Goal: Task Accomplishment & Management: Manage account settings

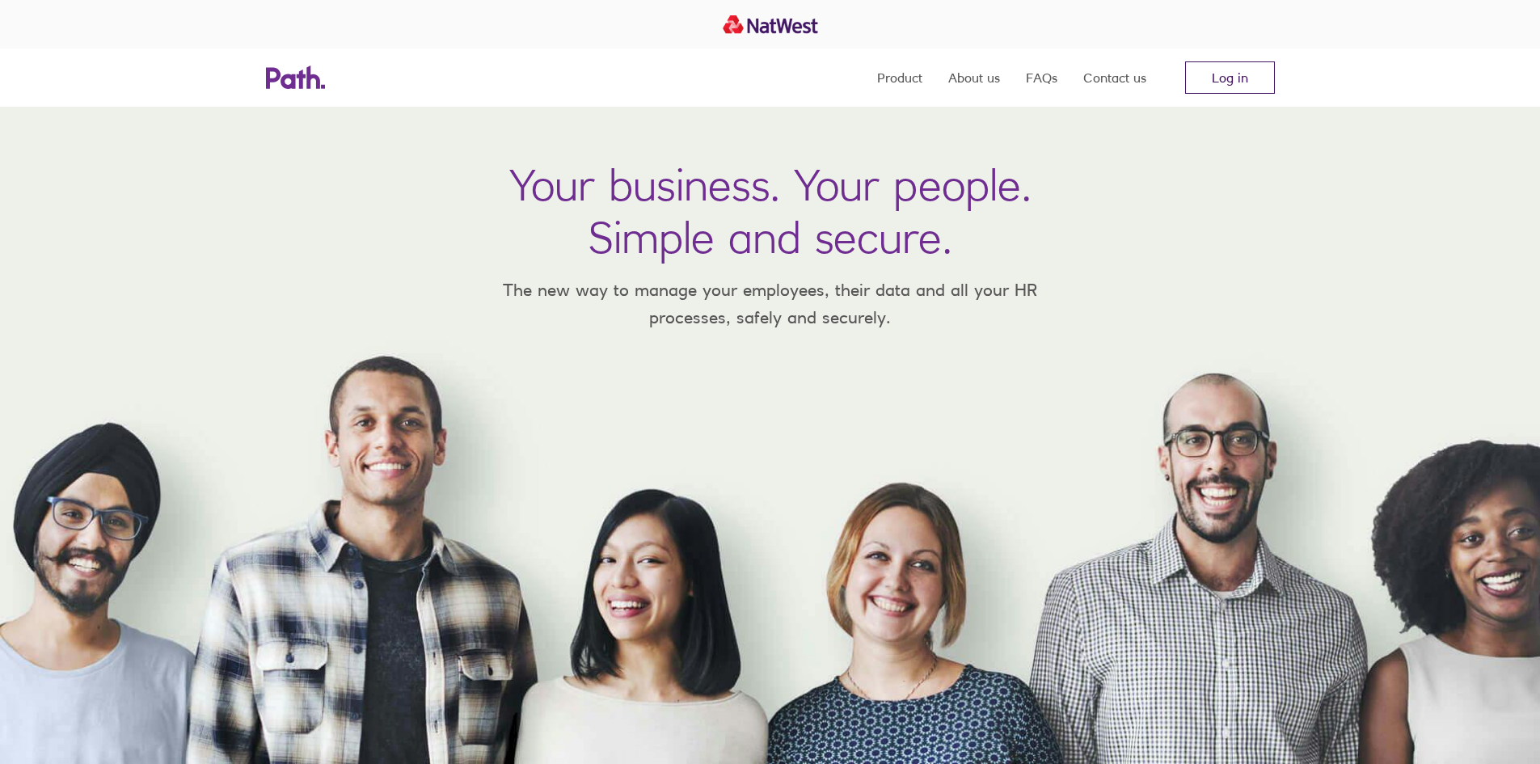
click at [1200, 77] on link "Log in" at bounding box center [1230, 77] width 90 height 32
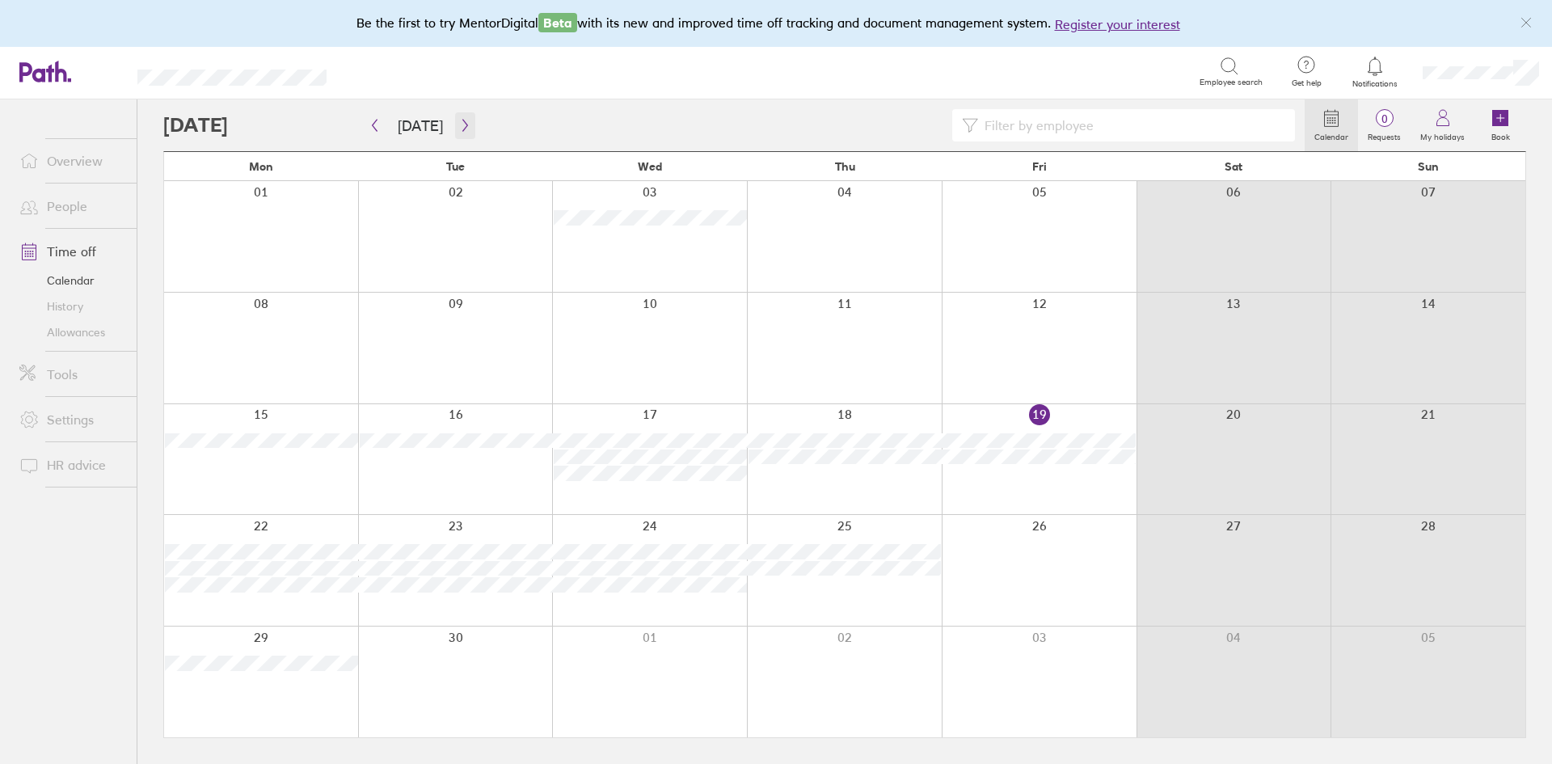
click at [459, 125] on icon "button" at bounding box center [465, 125] width 12 height 13
click at [1237, 69] on icon at bounding box center [1229, 66] width 19 height 19
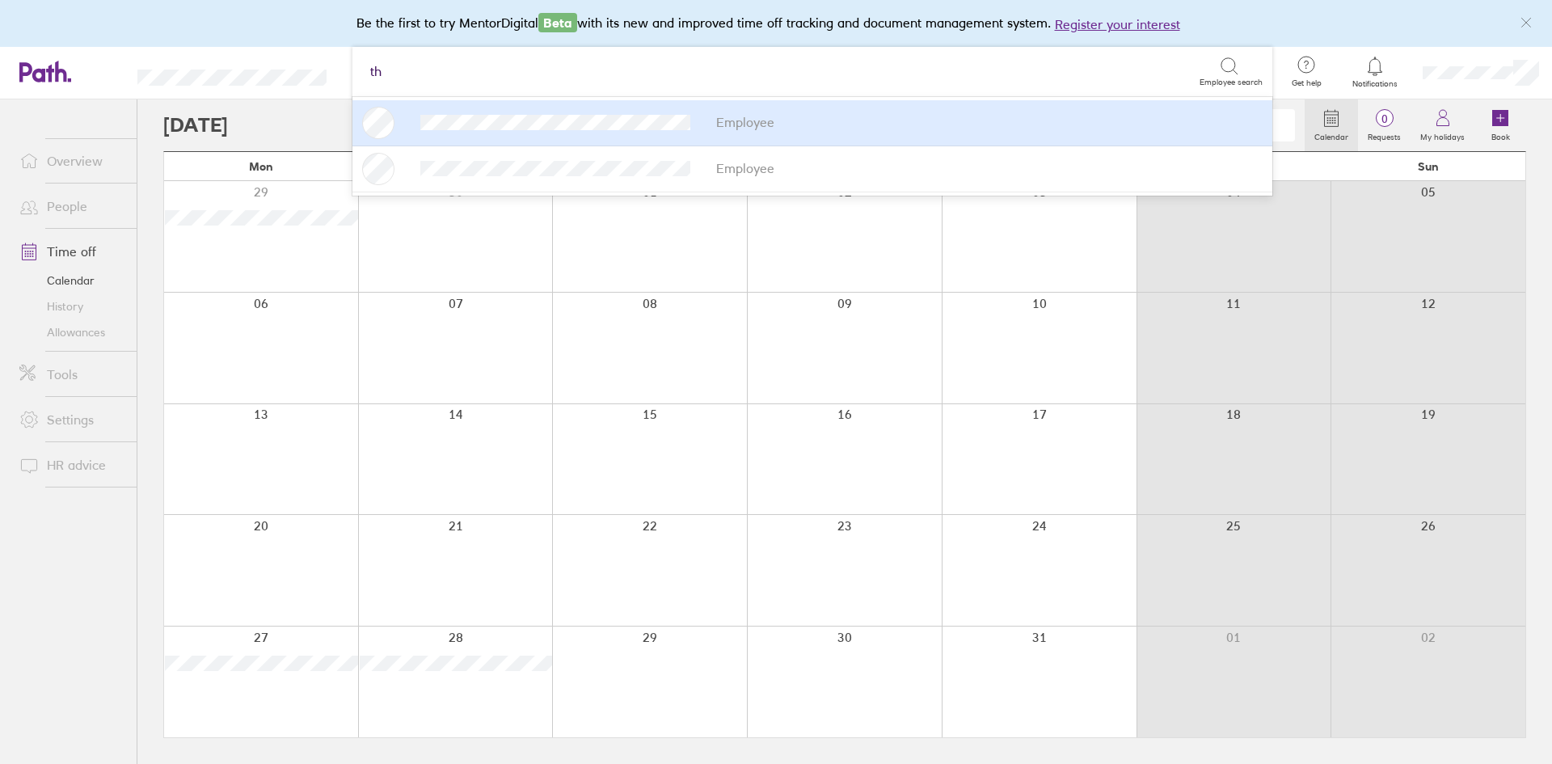
type input "tho"
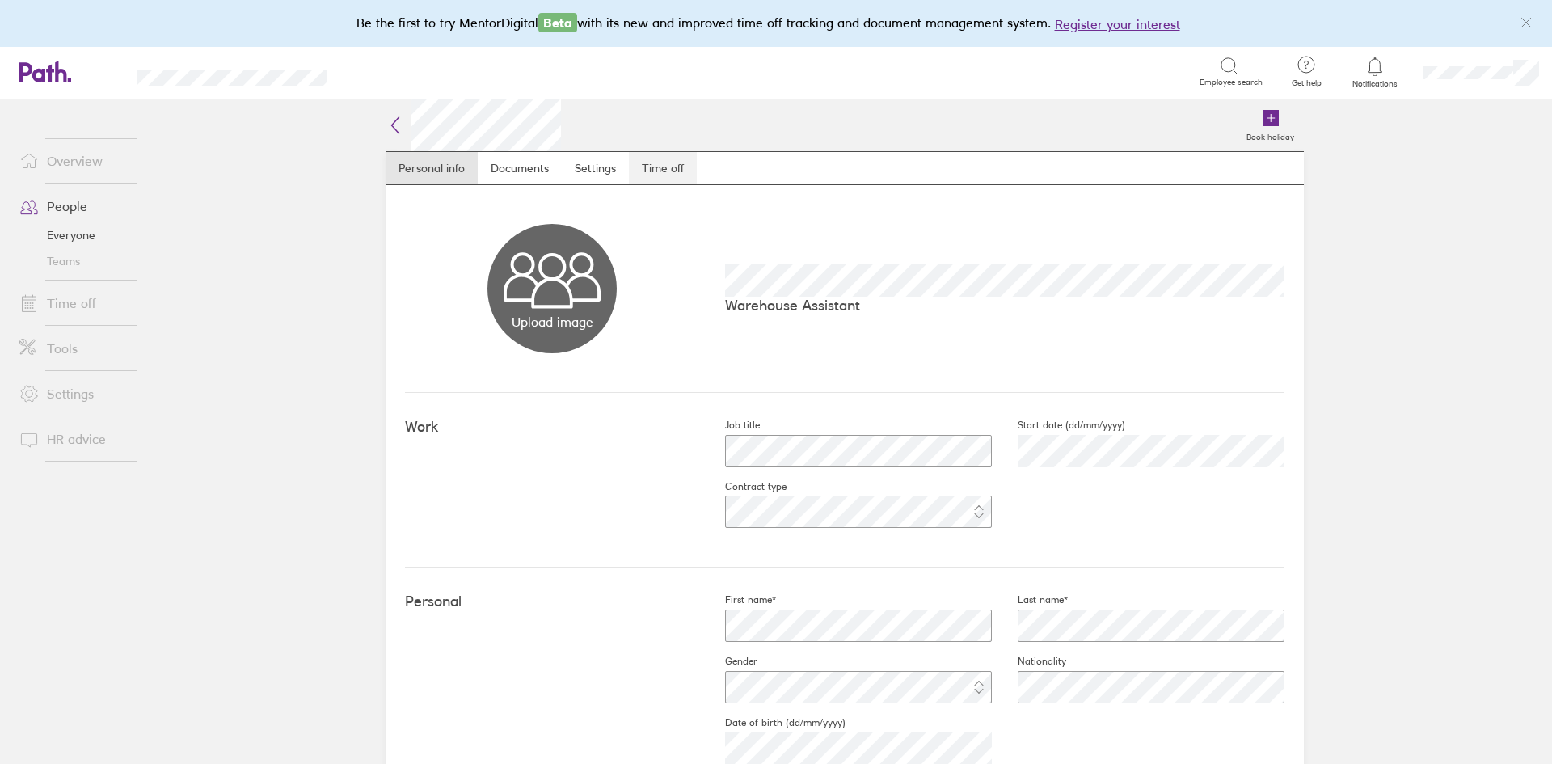
click at [639, 166] on link "Time off" at bounding box center [663, 168] width 68 height 32
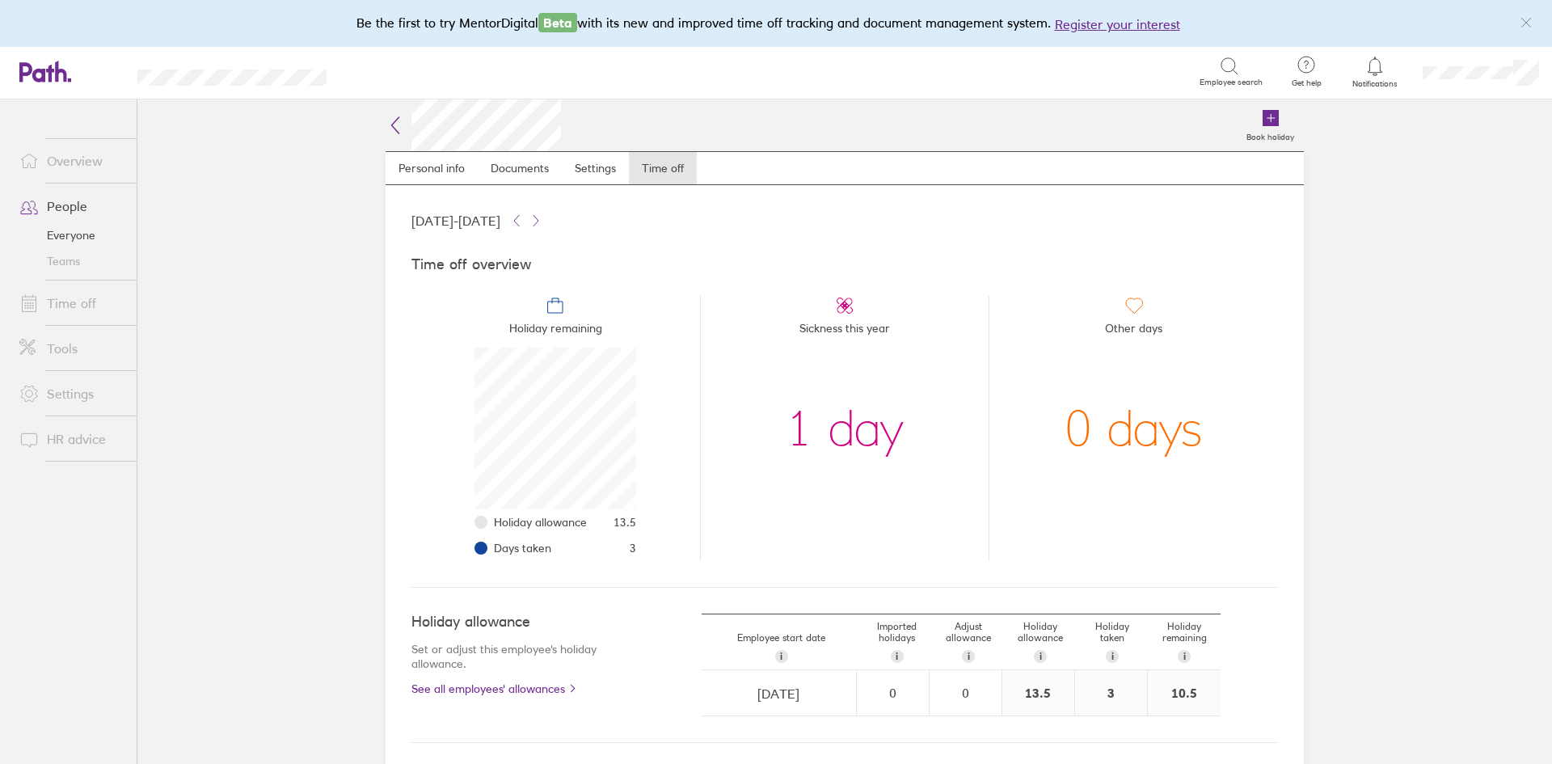
click at [82, 301] on link "Time off" at bounding box center [71, 303] width 130 height 32
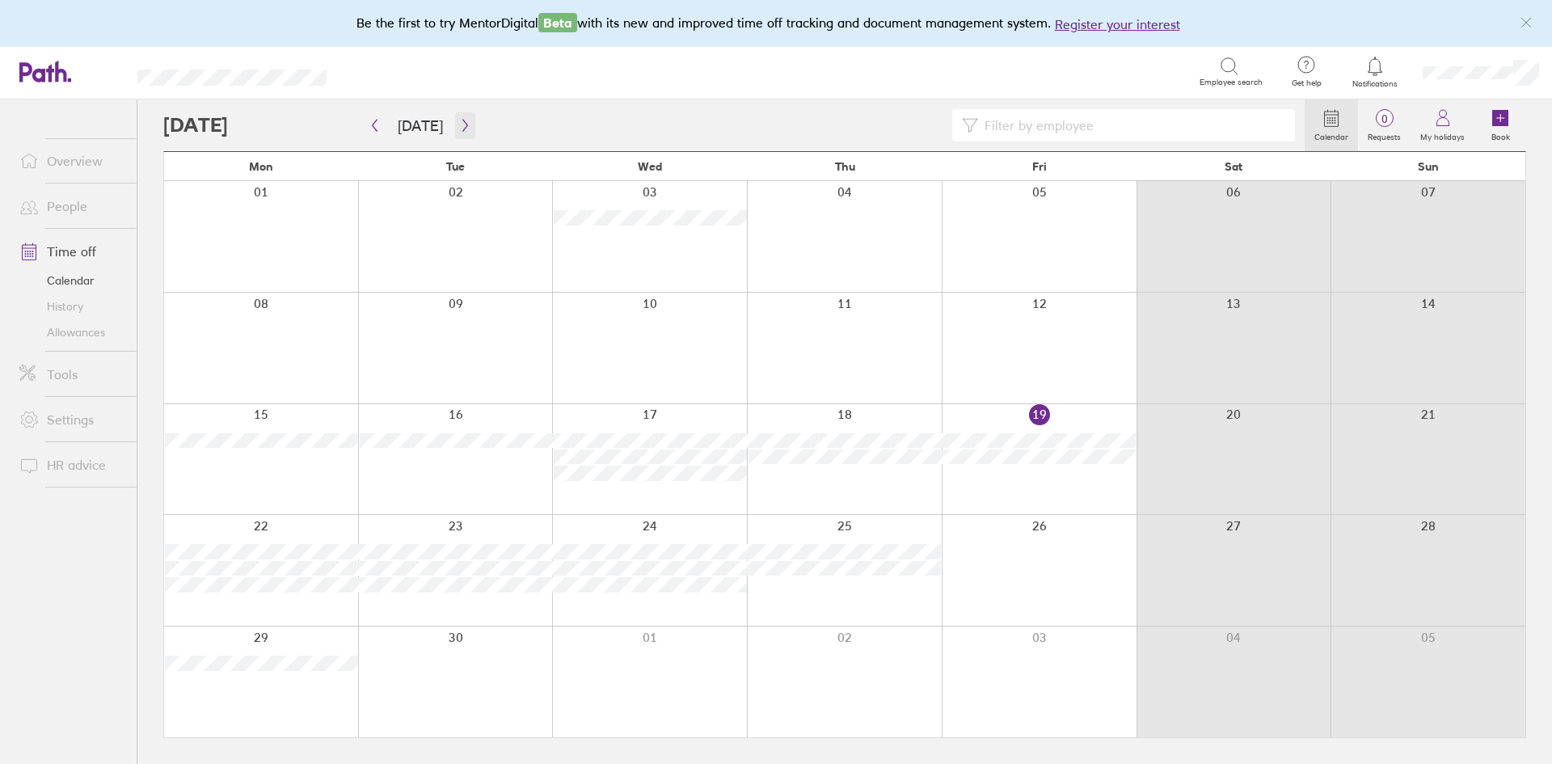
click at [459, 125] on icon "button" at bounding box center [465, 125] width 12 height 13
click at [1001, 557] on div at bounding box center [1039, 570] width 195 height 111
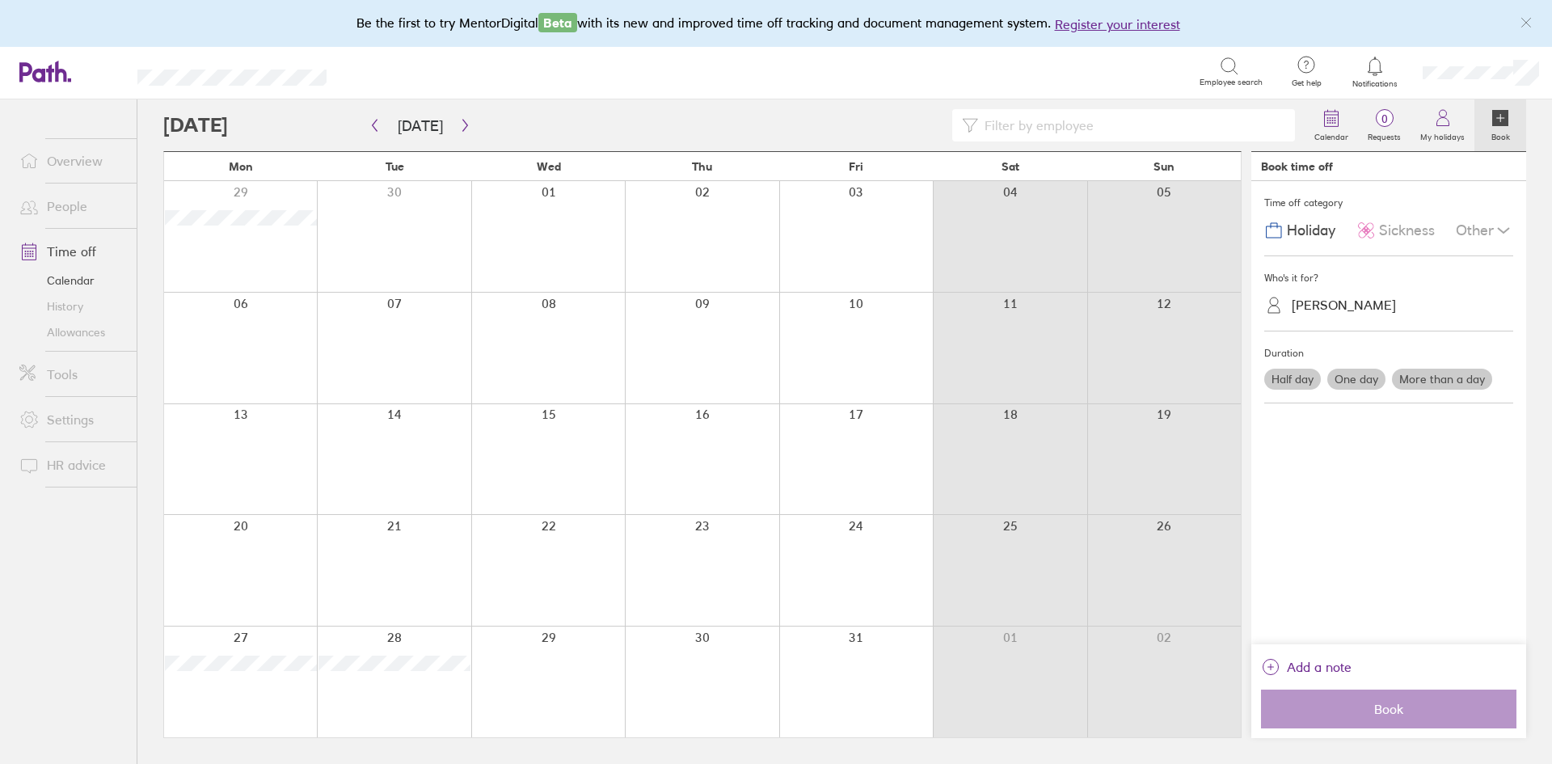
click at [1401, 306] on div "Lorna Bristow" at bounding box center [1398, 305] width 230 height 25
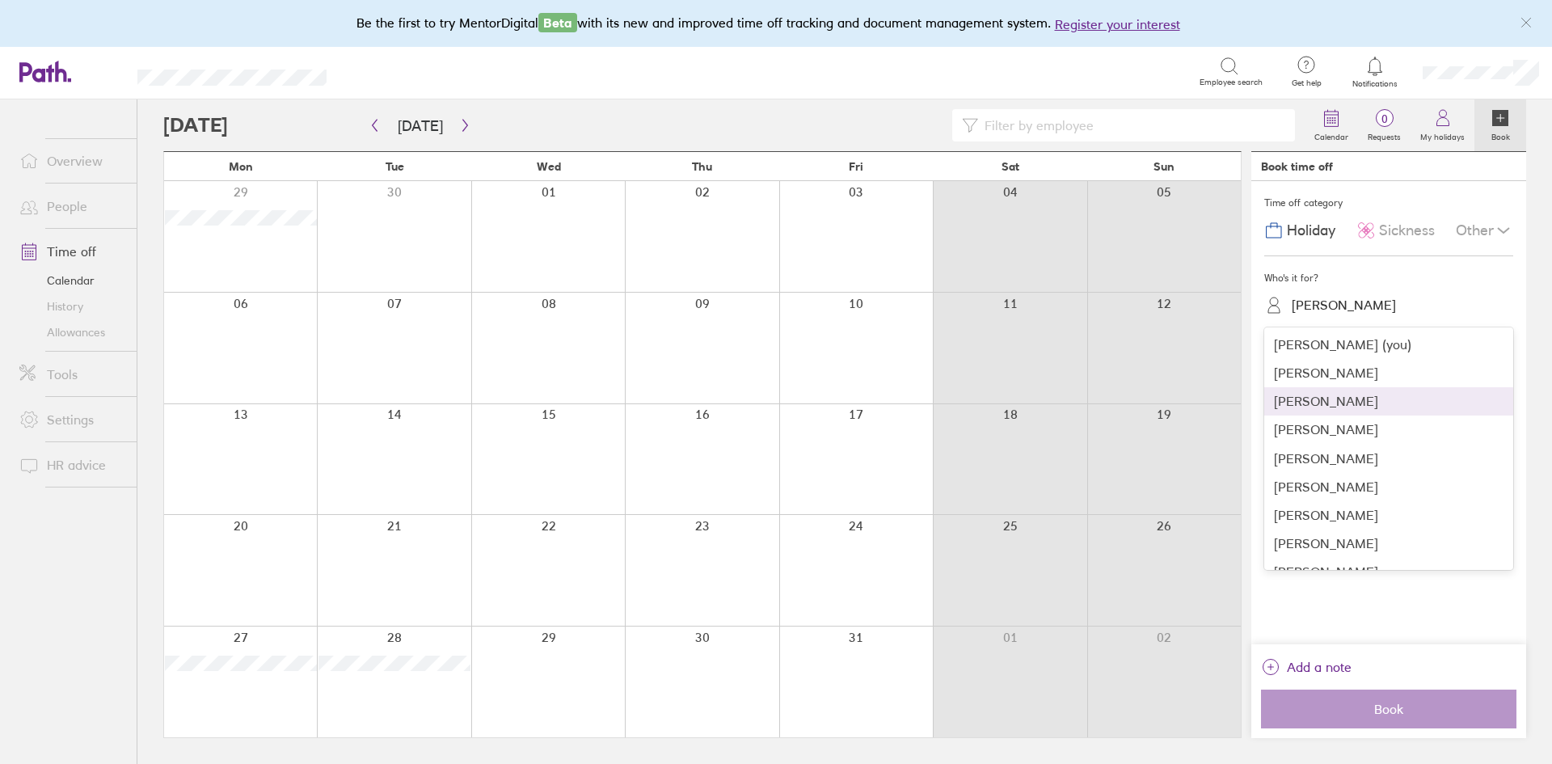
scroll to position [77, 0]
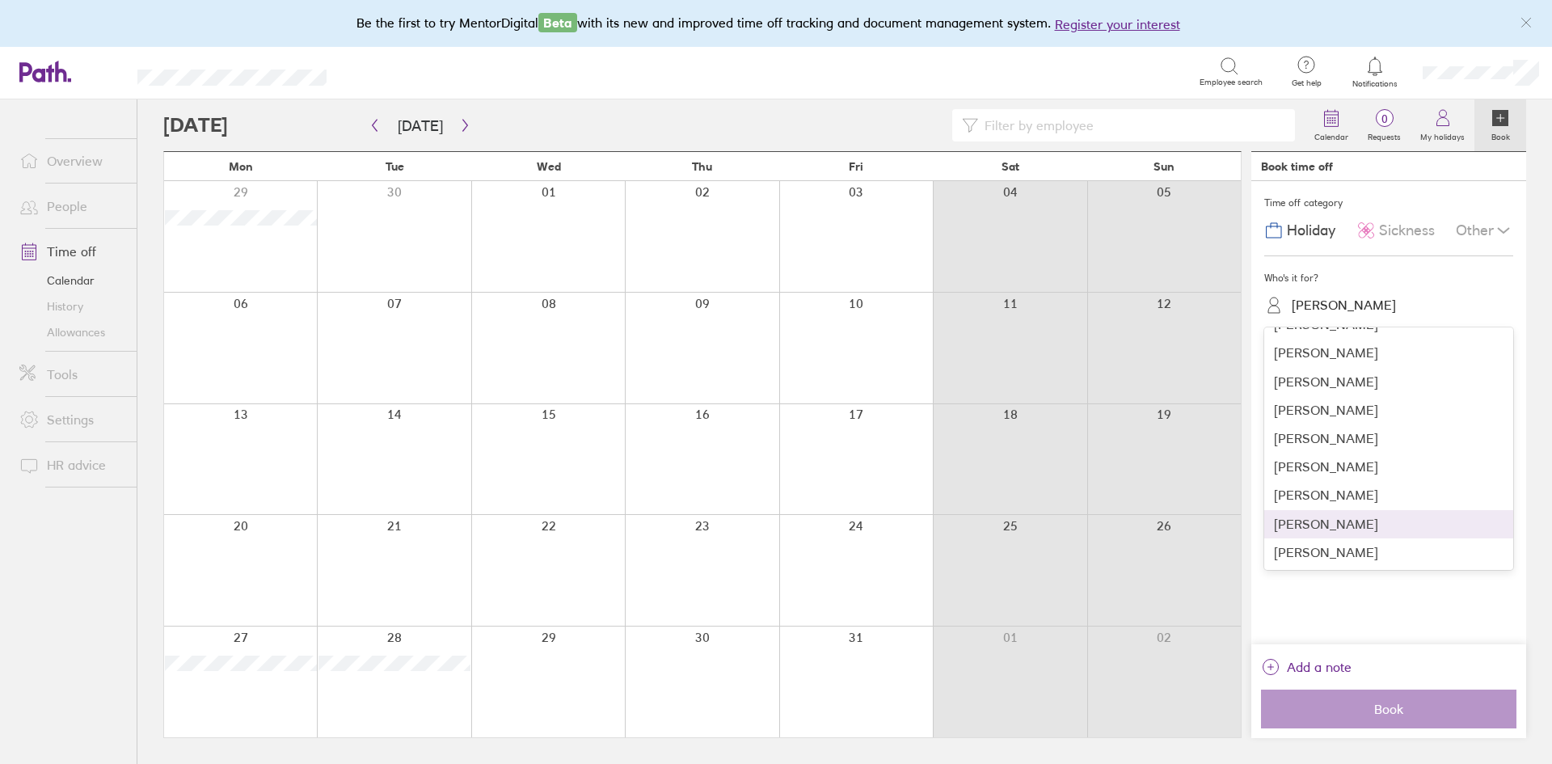
click at [1344, 527] on div "Thomas Watling" at bounding box center [1388, 524] width 249 height 28
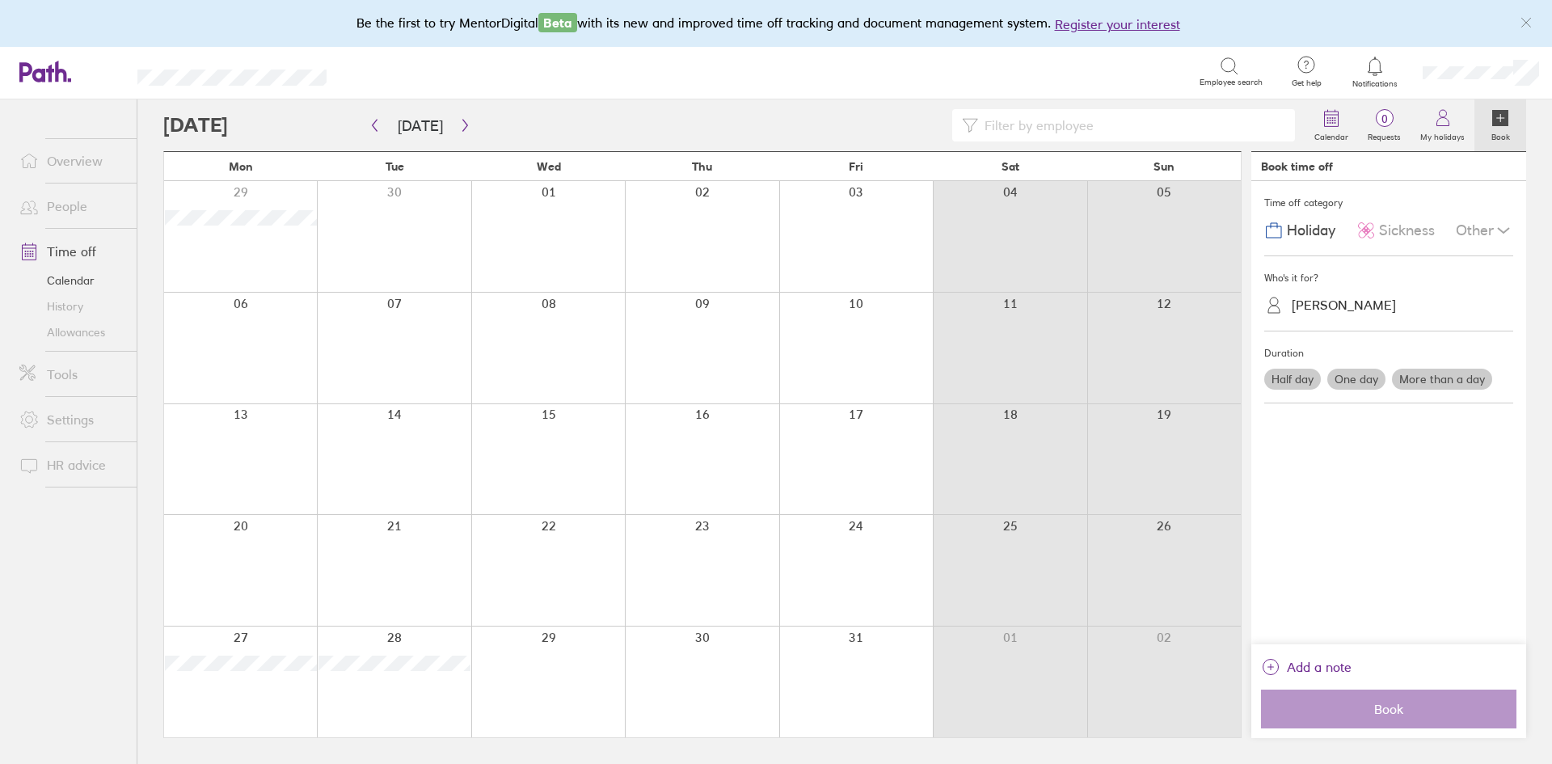
click at [1430, 378] on label "More than a day" at bounding box center [1442, 379] width 100 height 21
click at [0, 0] on input "More than a day" at bounding box center [0, 0] width 0 height 0
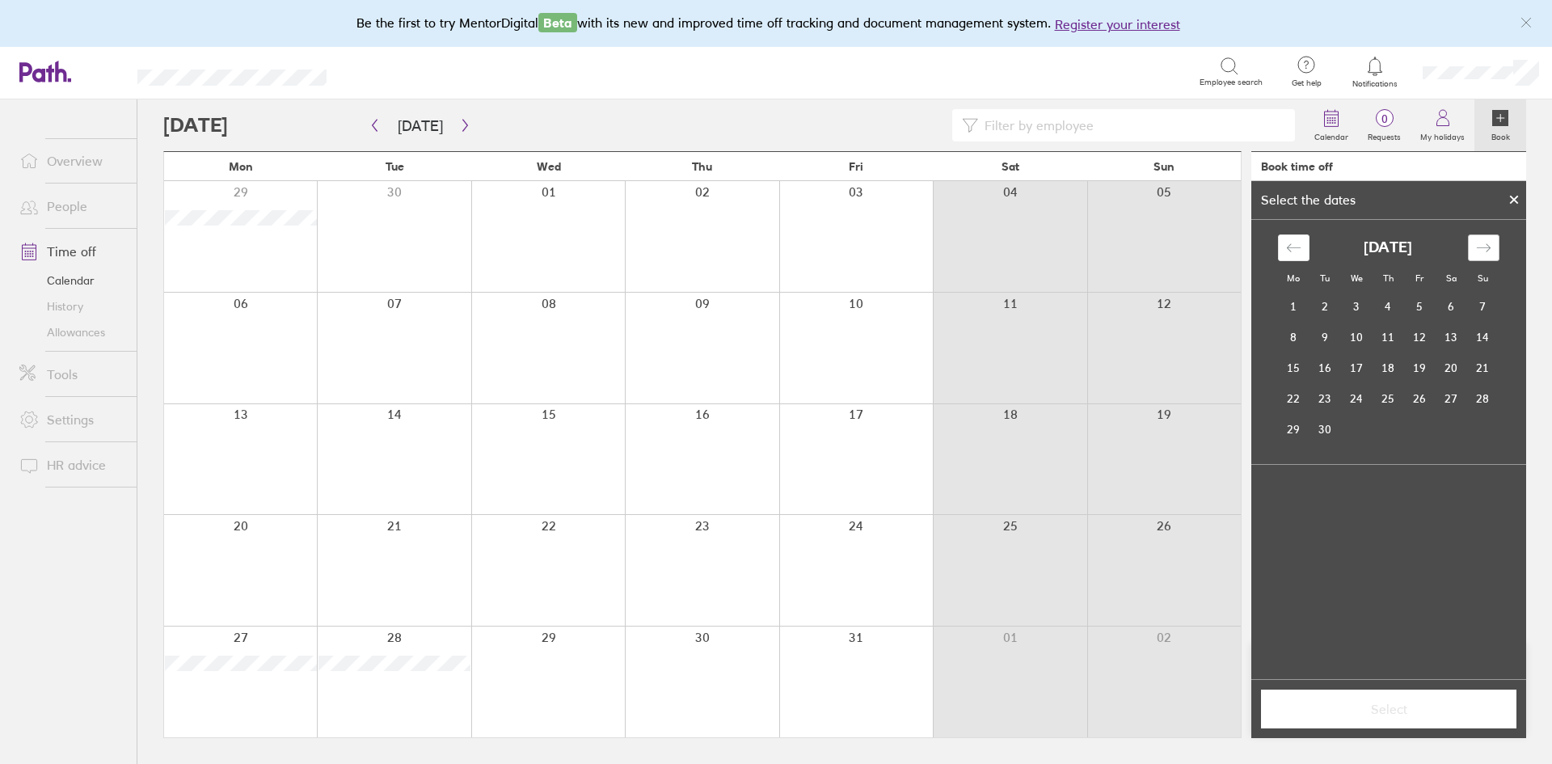
click at [1484, 247] on icon "Move forward to switch to the next month." at bounding box center [1483, 247] width 15 height 15
click at [1426, 394] on td "24" at bounding box center [1420, 398] width 32 height 31
click at [1517, 198] on icon at bounding box center [1513, 200] width 11 height 10
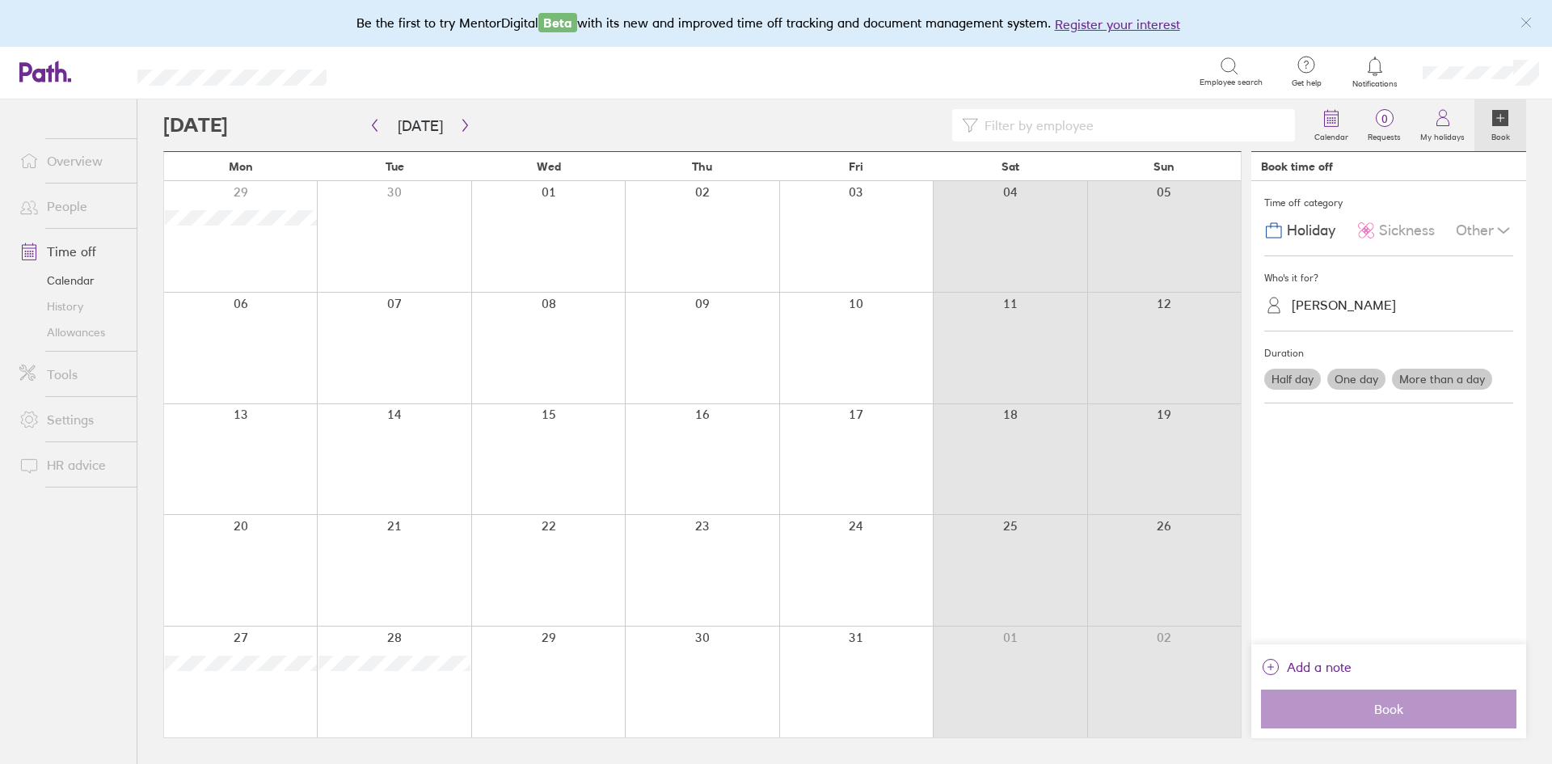
click at [1361, 382] on label "One day" at bounding box center [1356, 379] width 58 height 21
click at [0, 0] on input "One day" at bounding box center [0, 0] width 0 height 0
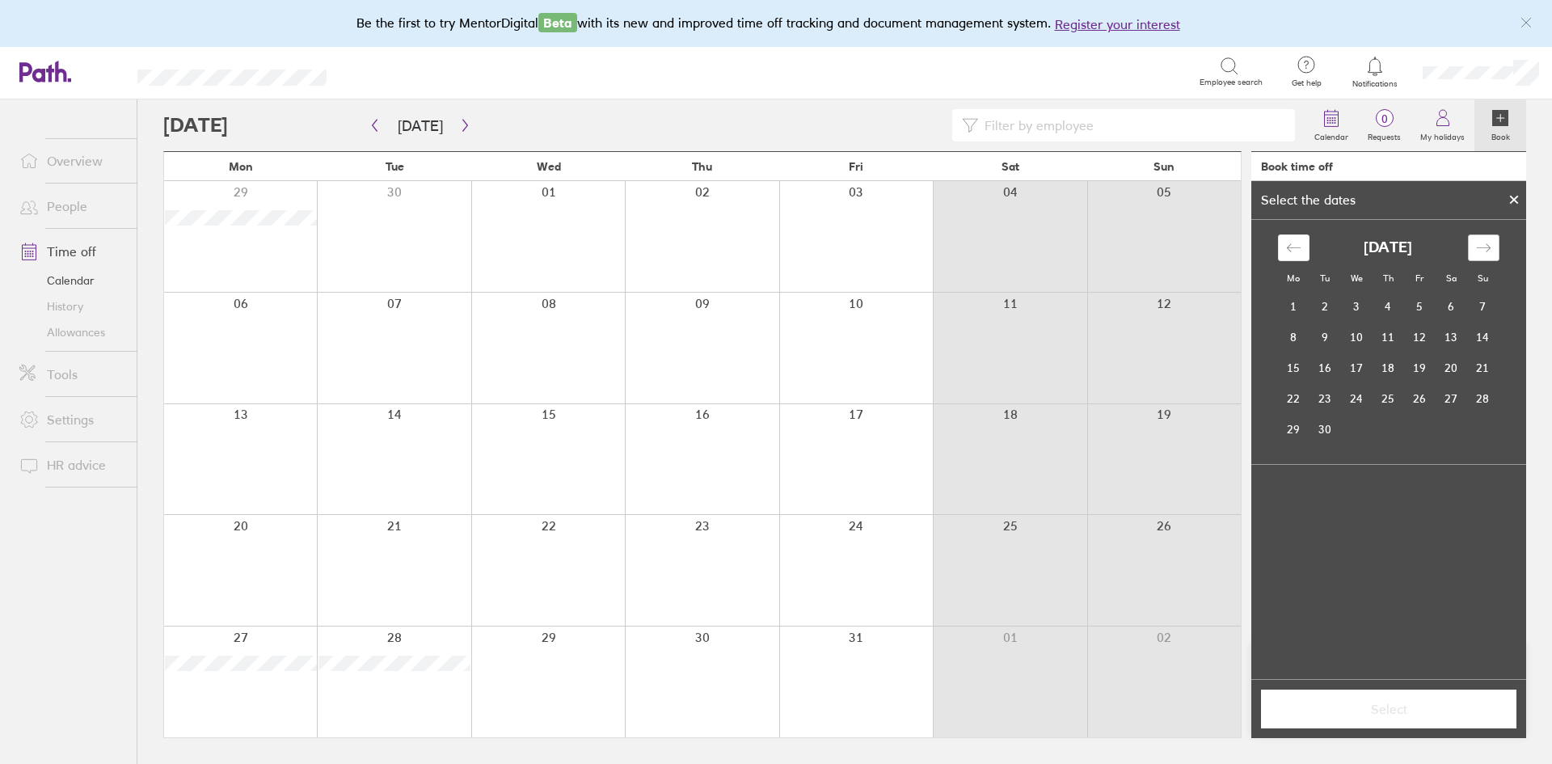
click at [1483, 250] on icon "Move forward to switch to the next month." at bounding box center [1483, 247] width 15 height 15
click at [1419, 398] on td "24" at bounding box center [1420, 398] width 32 height 31
click at [1410, 706] on span "Select" at bounding box center [1388, 709] width 233 height 15
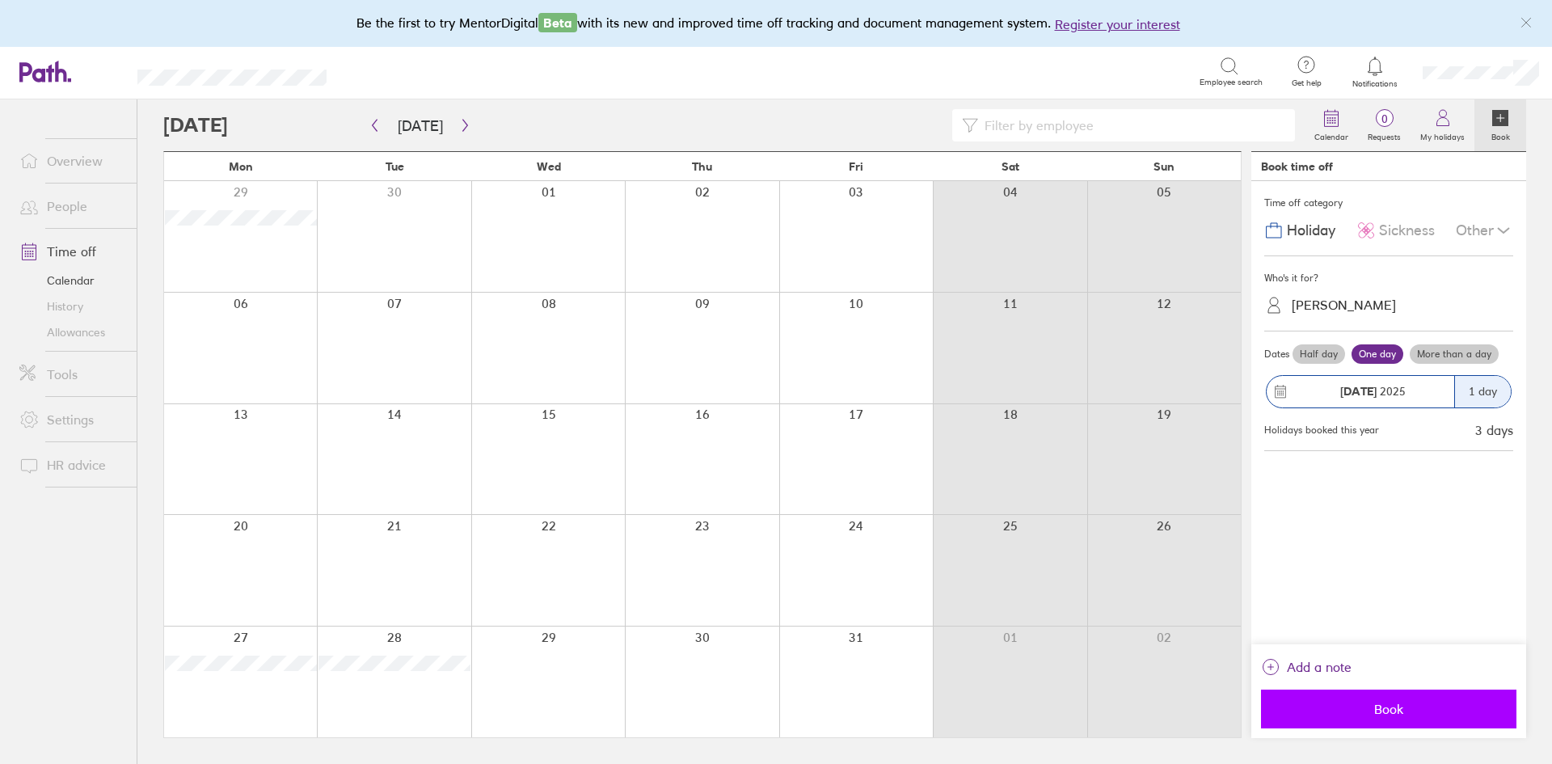
click at [1394, 710] on span "Book" at bounding box center [1388, 709] width 233 height 15
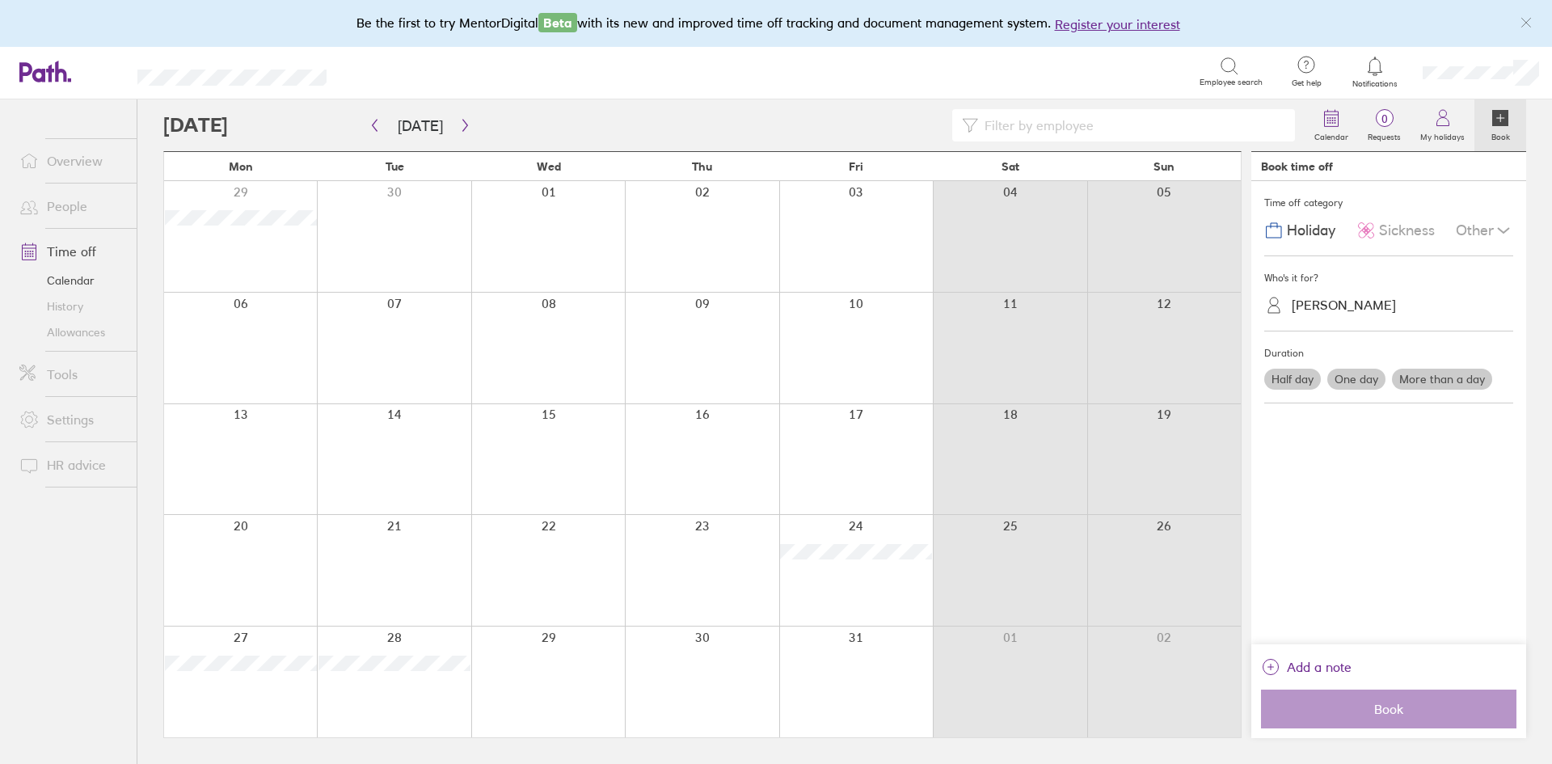
click at [1356, 376] on label "One day" at bounding box center [1356, 379] width 58 height 21
click at [0, 0] on input "One day" at bounding box center [0, 0] width 0 height 0
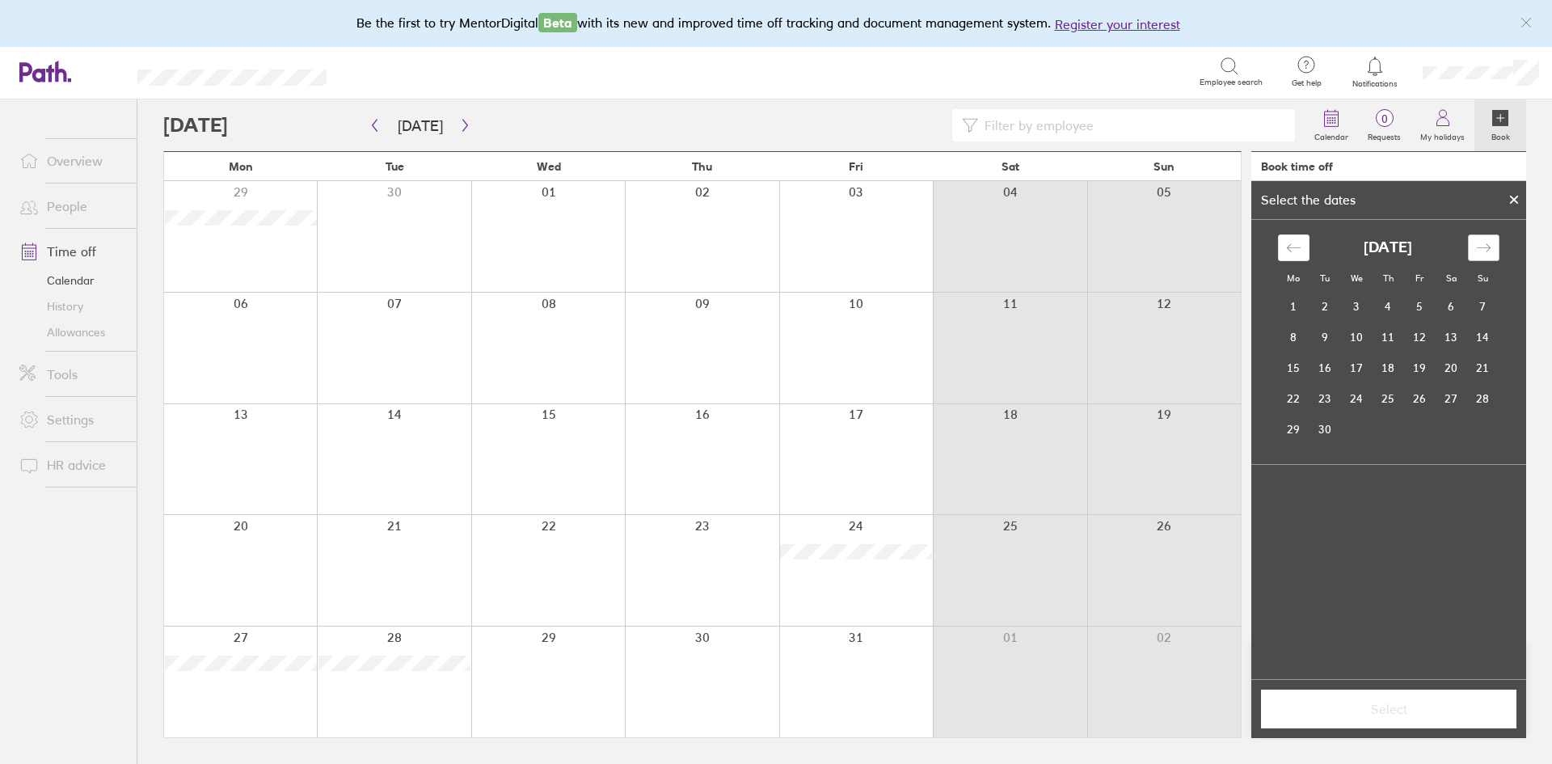
click at [1478, 248] on icon "Move forward to switch to the next month." at bounding box center [1483, 248] width 14 height 8
click at [1290, 428] on td "27" at bounding box center [1294, 429] width 32 height 31
click at [1385, 706] on span "Select" at bounding box center [1388, 709] width 233 height 15
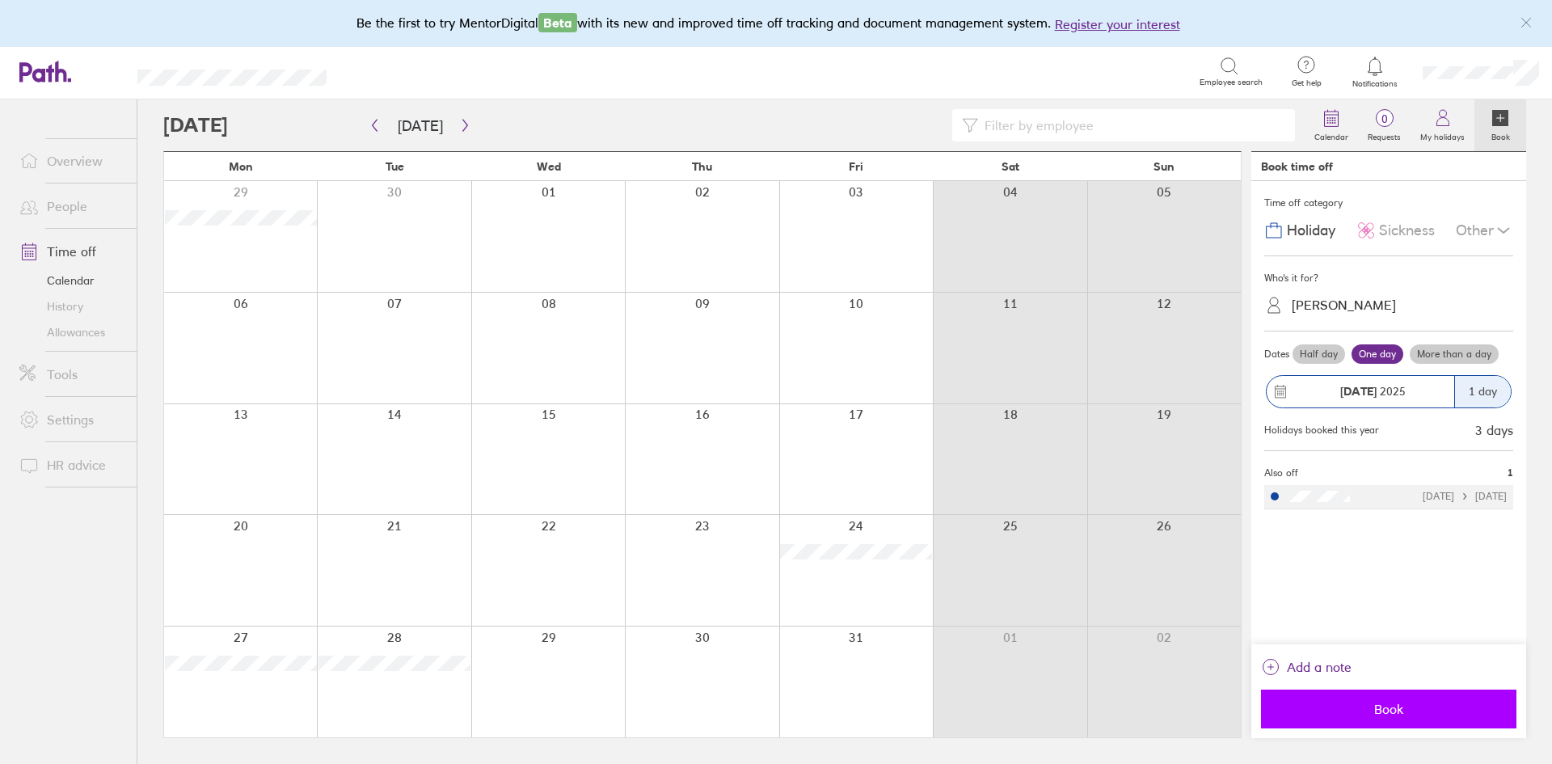
click at [1385, 705] on span "Book" at bounding box center [1388, 709] width 233 height 15
